Goal: Obtain resource: Obtain resource

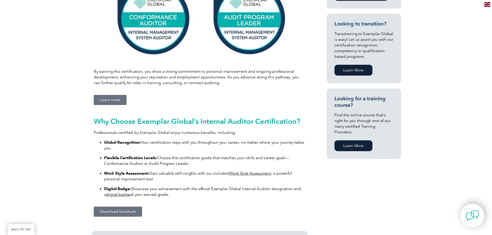
scroll to position [279, 0]
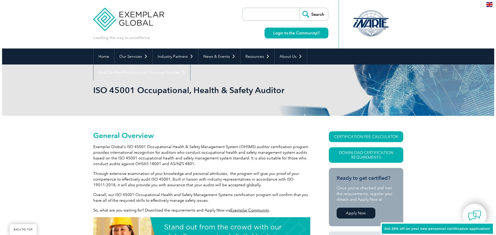
scroll to position [52, 0]
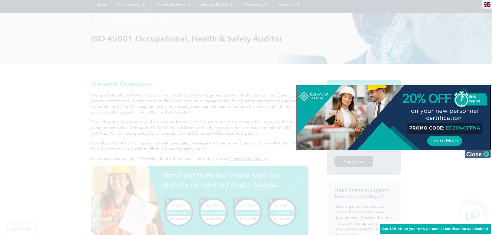
click at [486, 155] on img at bounding box center [478, 154] width 26 height 8
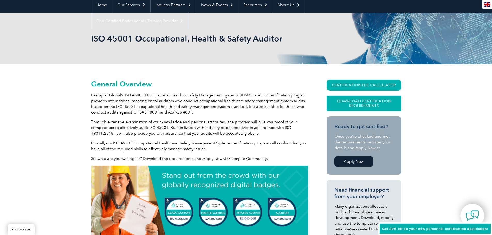
click at [367, 103] on link "Download Certification Requirements" at bounding box center [364, 103] width 74 height 15
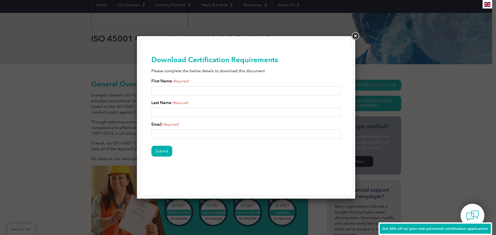
scroll to position [0, 0]
click at [190, 90] on input "First Name (Required)" at bounding box center [245, 90] width 189 height 9
type input "nate"
type input "simpson"
type input "nathaniel.simpson@azdosh.gov"
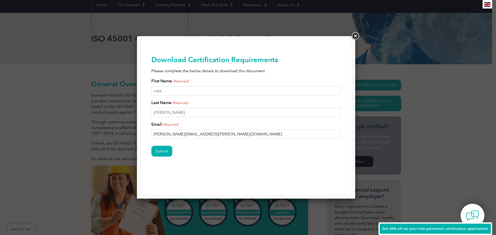
click at [151, 146] on input "Submit" at bounding box center [161, 151] width 21 height 11
click at [156, 150] on input "Submit" at bounding box center [161, 151] width 21 height 11
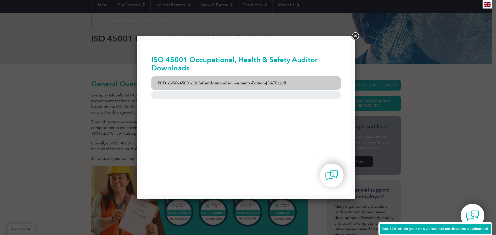
click at [218, 83] on link "PCD16-ISO-45001-OHS-Certification-Requirements-Edition-2-April-2022.pdf" at bounding box center [245, 82] width 189 height 13
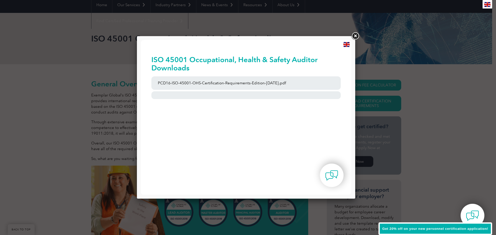
click at [355, 34] on link at bounding box center [354, 35] width 9 height 9
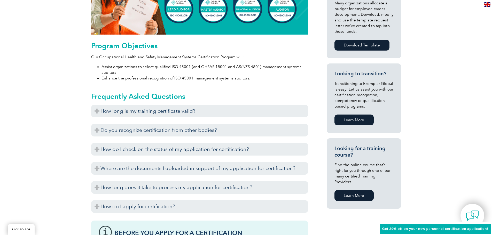
scroll to position [258, 0]
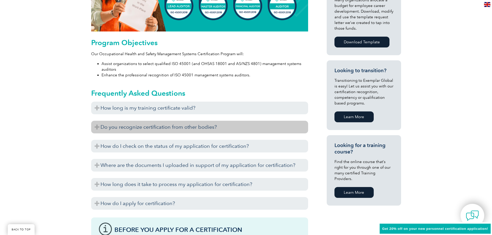
click at [95, 127] on h3 "Do you recognize certification from other bodies?" at bounding box center [199, 127] width 217 height 13
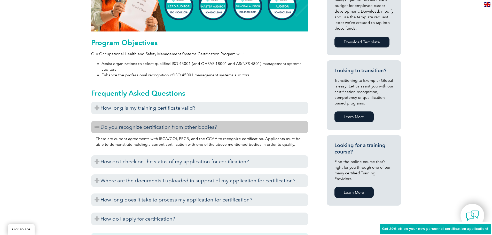
click at [95, 127] on h3 "Do you recognize certification from other bodies?" at bounding box center [199, 127] width 217 height 13
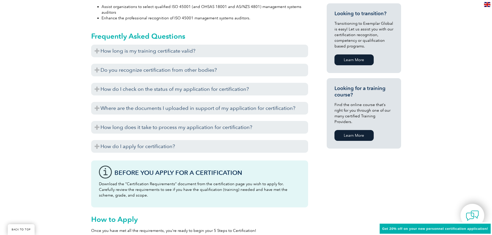
scroll to position [310, 0]
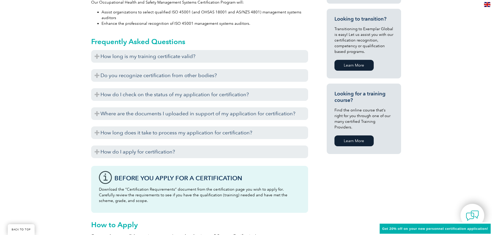
click at [350, 136] on link "Learn More" at bounding box center [353, 141] width 39 height 11
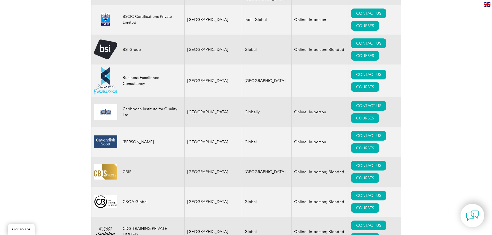
scroll to position [1343, 0]
